Goal: Task Accomplishment & Management: Use online tool/utility

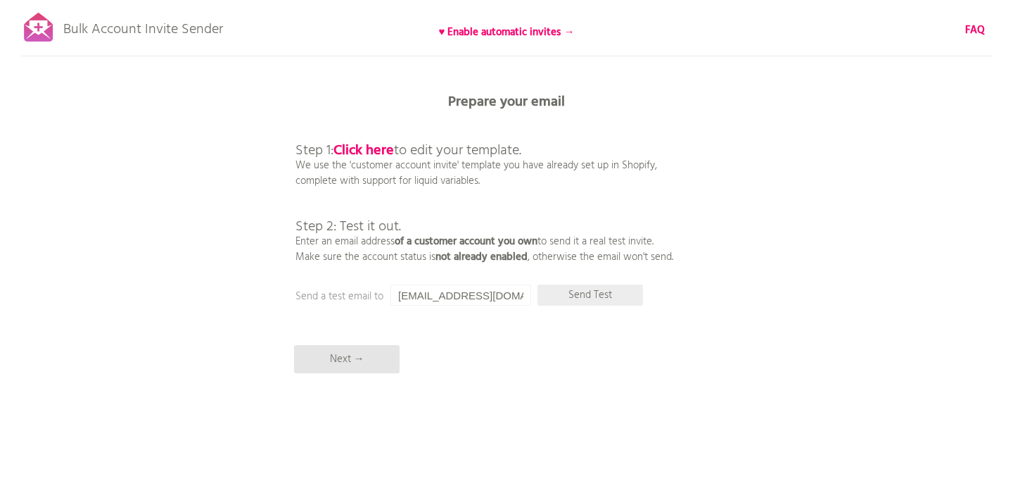
click at [593, 296] on p "Send Test" at bounding box center [591, 294] width 106 height 21
click at [358, 364] on p "Next →" at bounding box center [347, 359] width 106 height 28
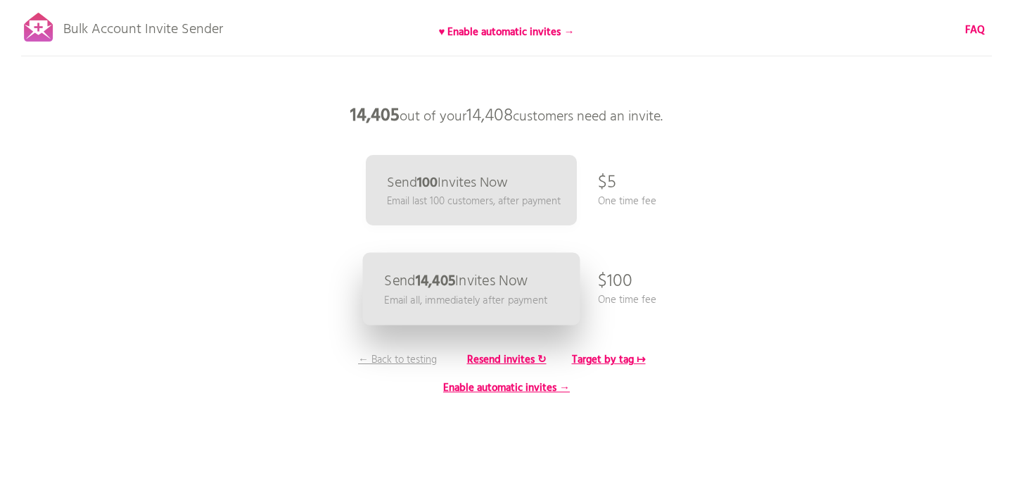
click at [504, 278] on p "Send 14,405 Invites Now" at bounding box center [456, 281] width 144 height 15
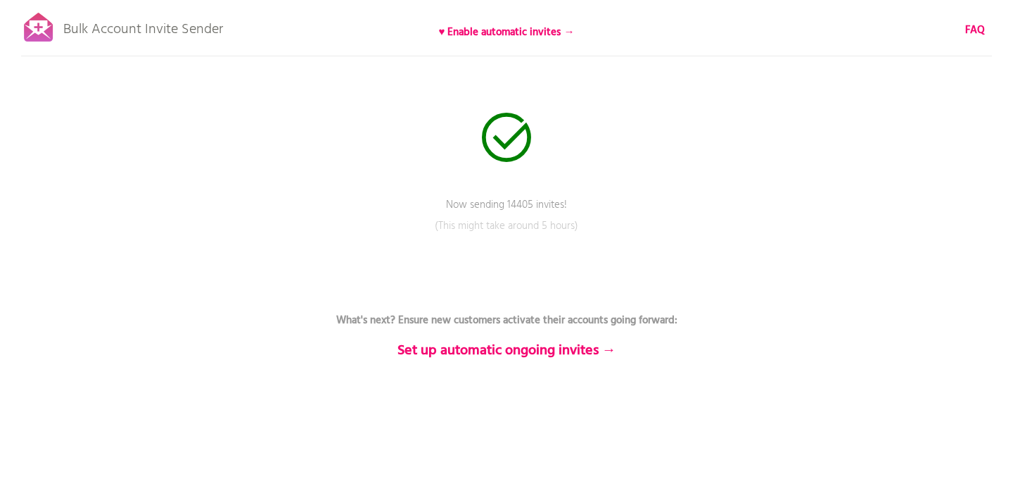
click at [502, 136] on icon at bounding box center [506, 137] width 49 height 49
click at [509, 137] on icon at bounding box center [506, 137] width 49 height 49
